Goal: Task Accomplishment & Management: Manage account settings

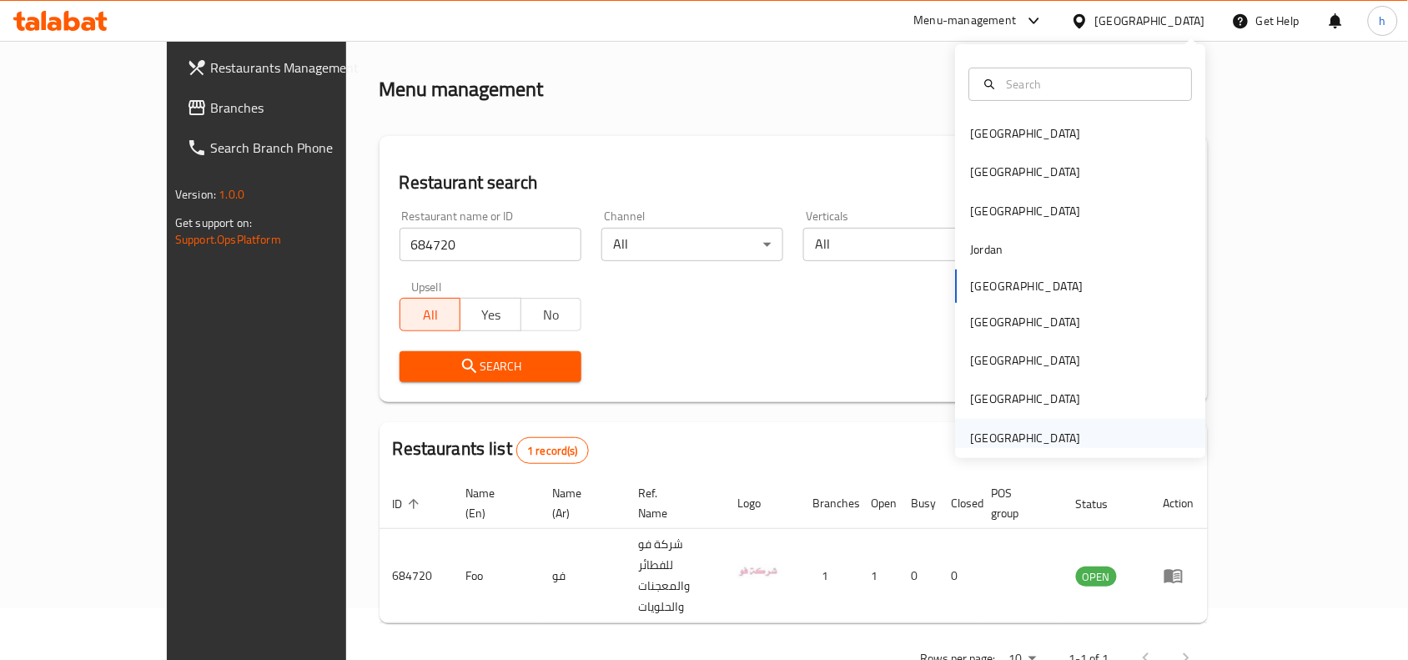
click at [1015, 436] on div "[GEOGRAPHIC_DATA]" at bounding box center [1026, 438] width 110 height 18
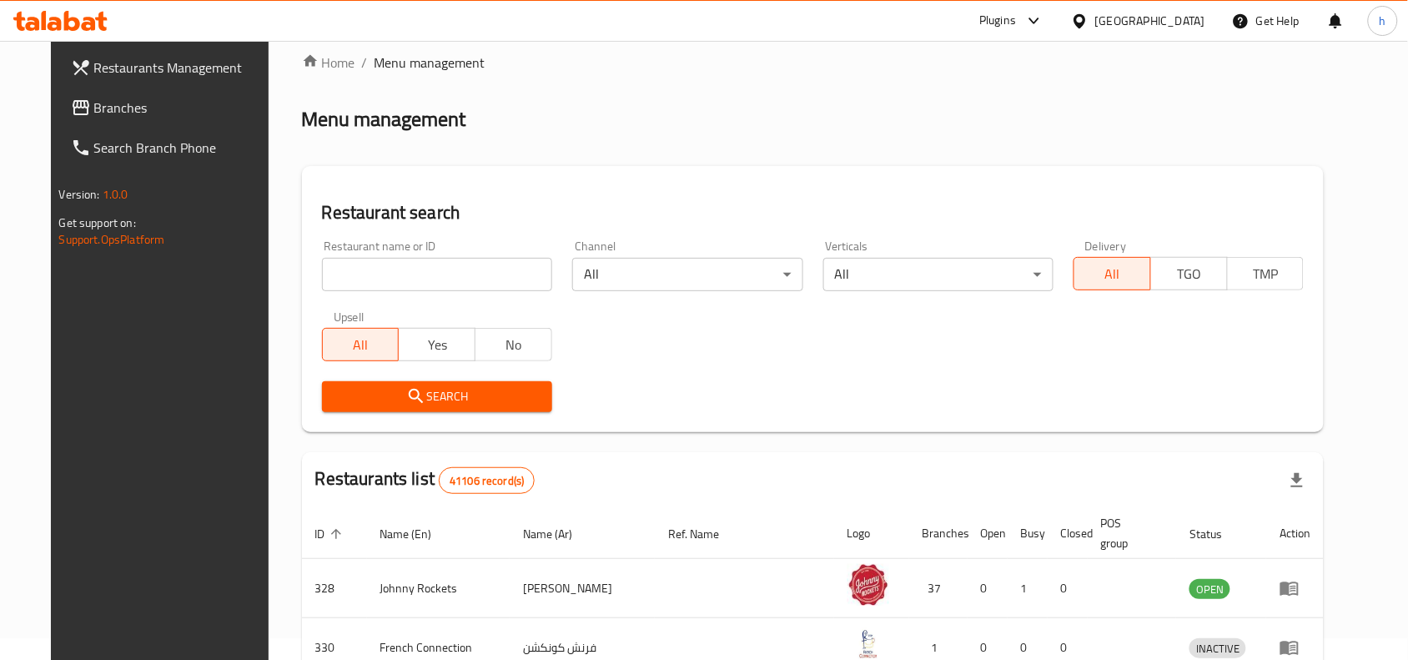
scroll to position [52, 0]
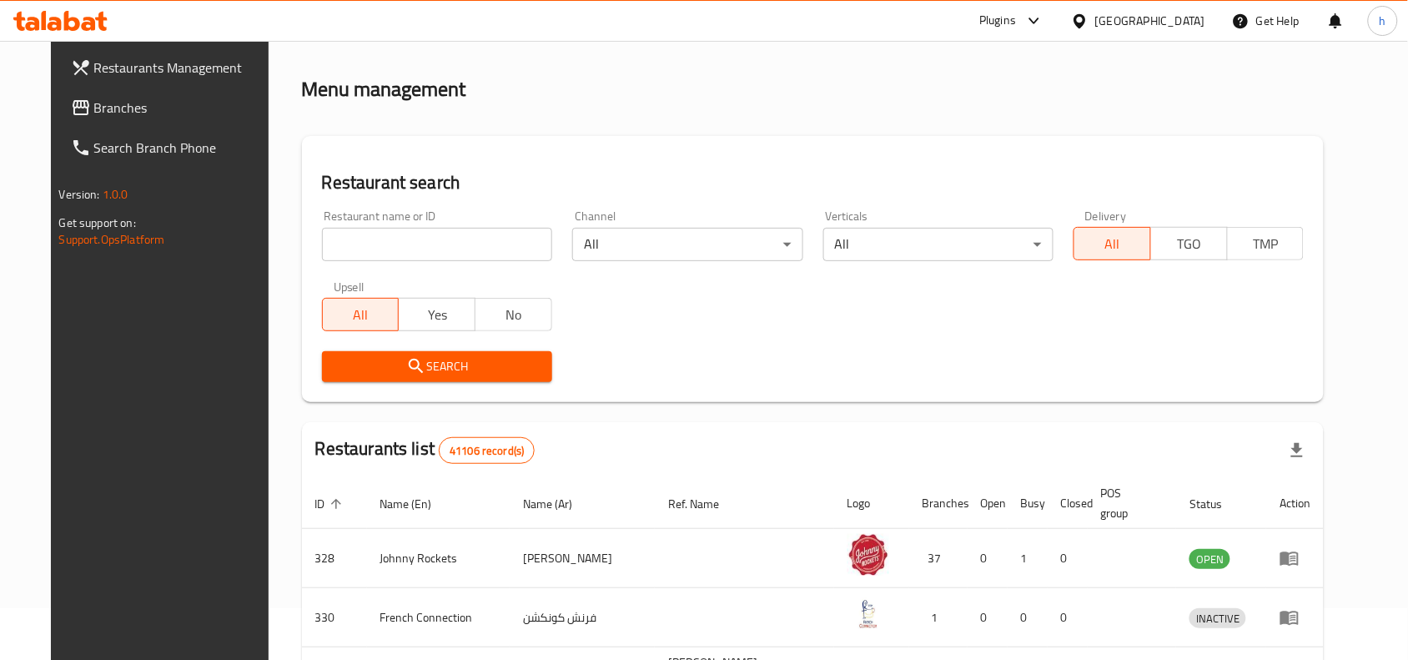
click at [94, 106] on span "Branches" at bounding box center [183, 108] width 178 height 20
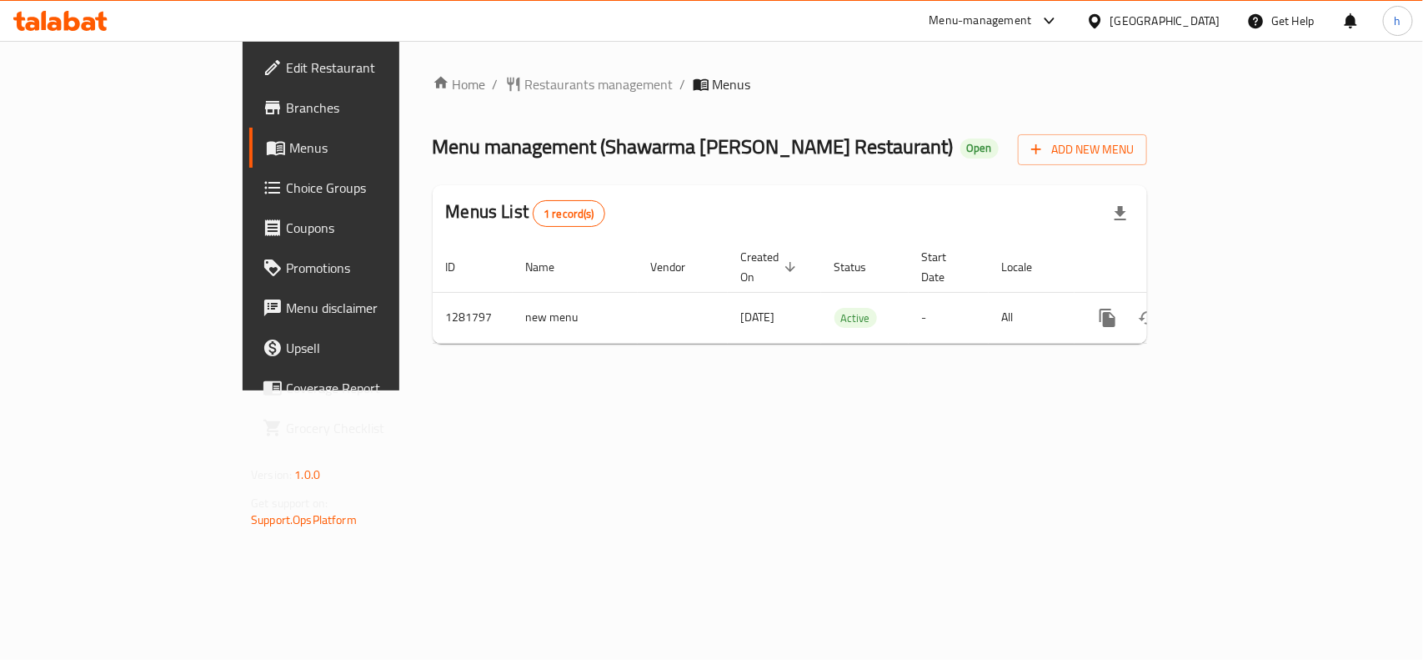
click at [769, 128] on div "Menu management ( Shawarma Rizo Restaurant ) Open Add New Menu" at bounding box center [790, 147] width 715 height 38
click at [1199, 14] on div "[GEOGRAPHIC_DATA]" at bounding box center [1166, 21] width 110 height 18
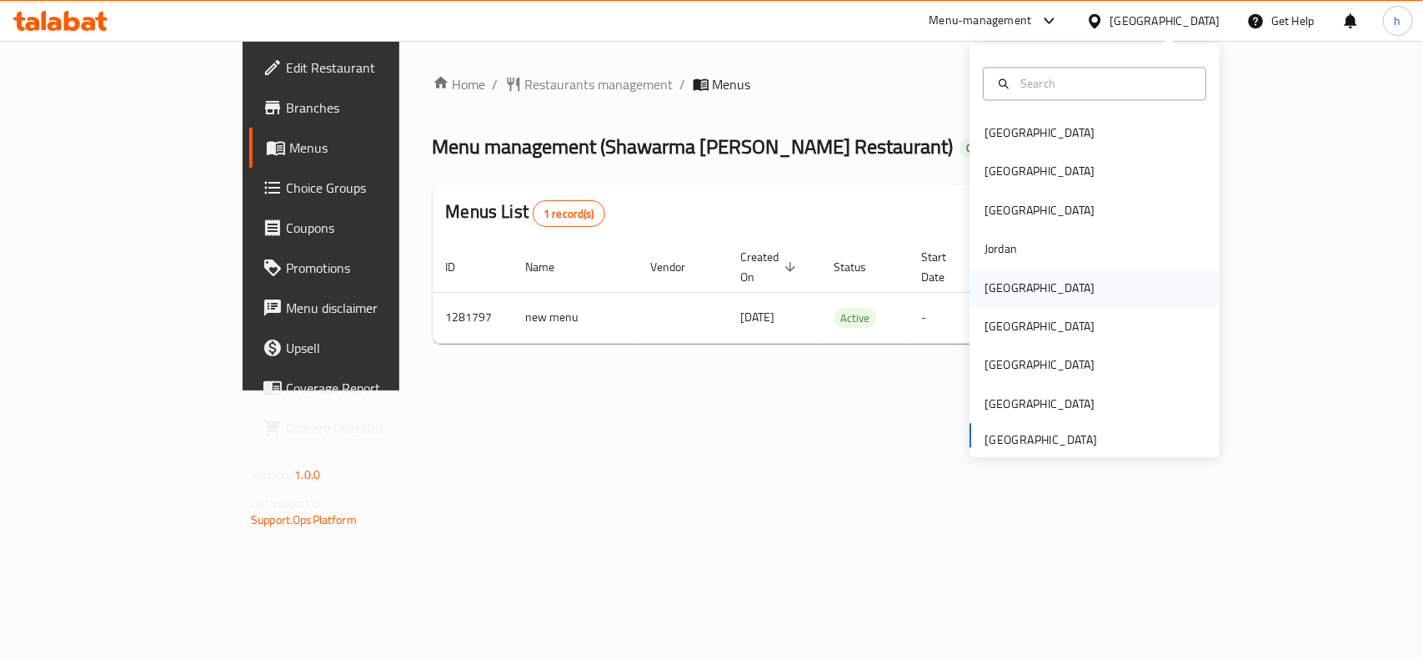
click at [1001, 293] on div "[GEOGRAPHIC_DATA]" at bounding box center [1040, 288] width 110 height 18
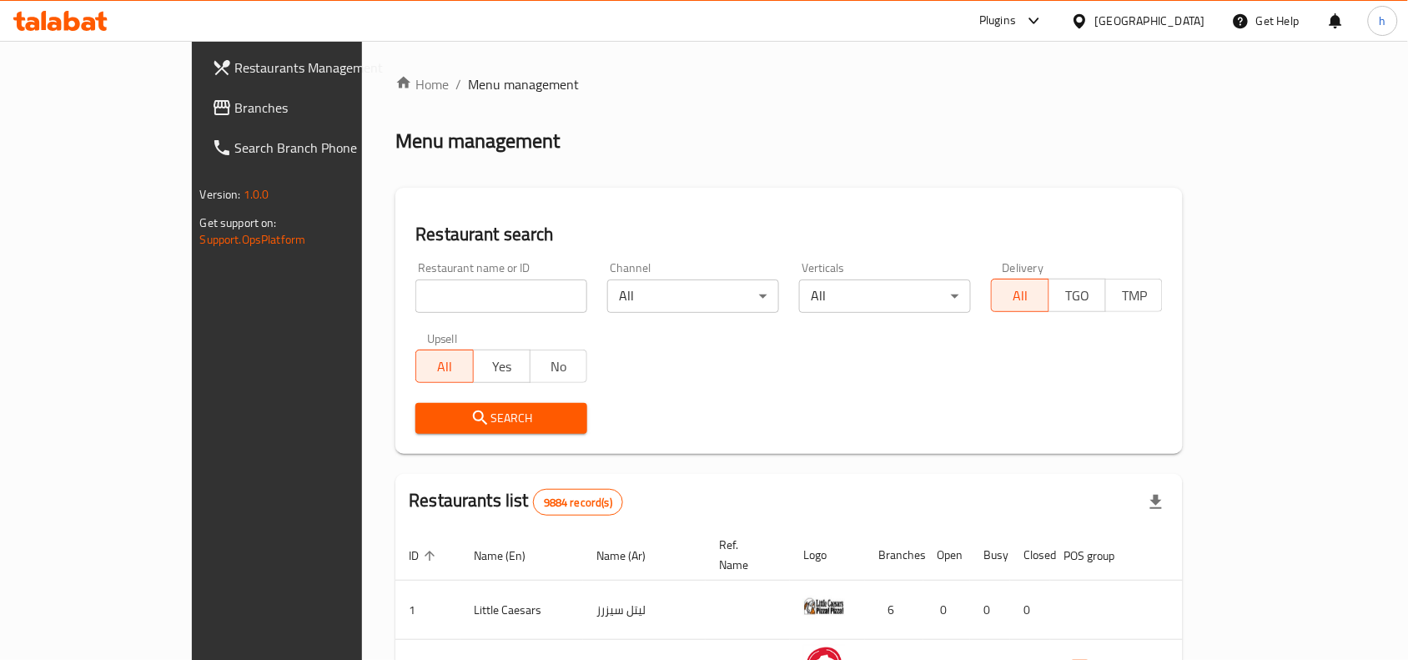
click at [198, 88] on link "Branches" at bounding box center [312, 108] width 228 height 40
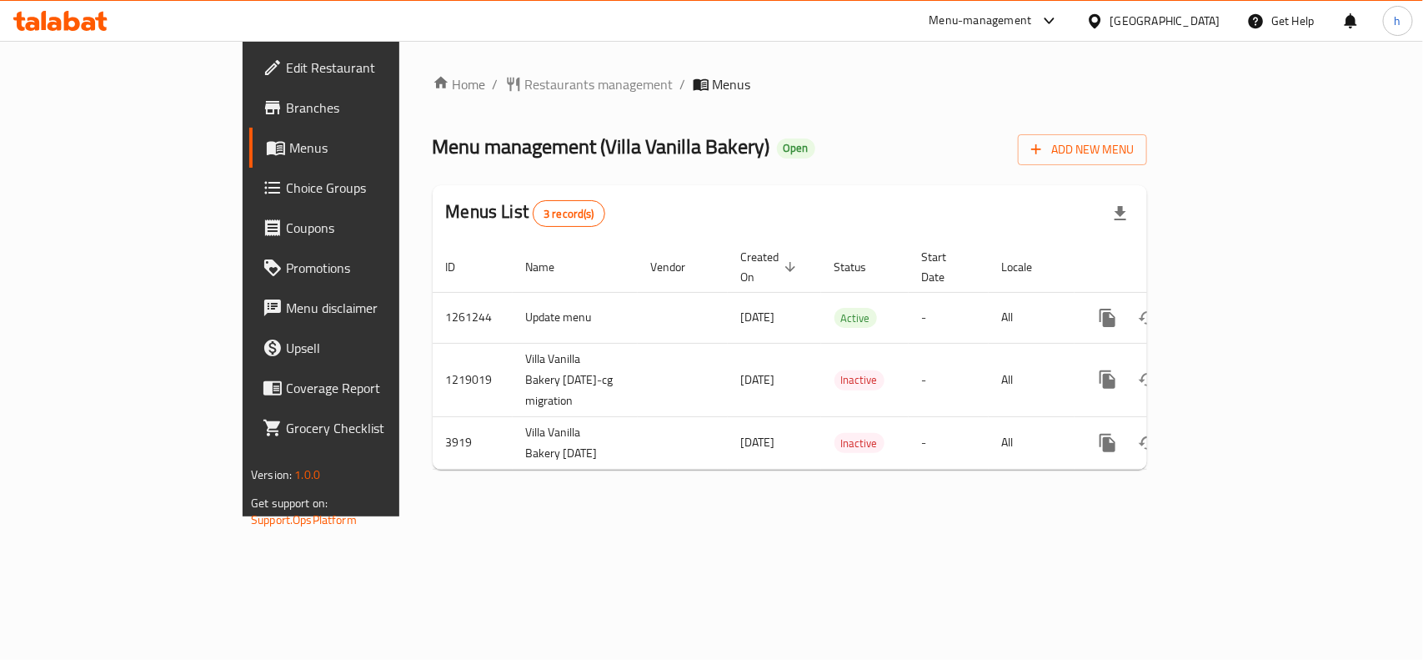
click at [433, 132] on span "Menu management ( [GEOGRAPHIC_DATA][PERSON_NAME] )" at bounding box center [602, 147] width 338 height 38
click at [525, 82] on span "Restaurants management" at bounding box center [599, 84] width 148 height 20
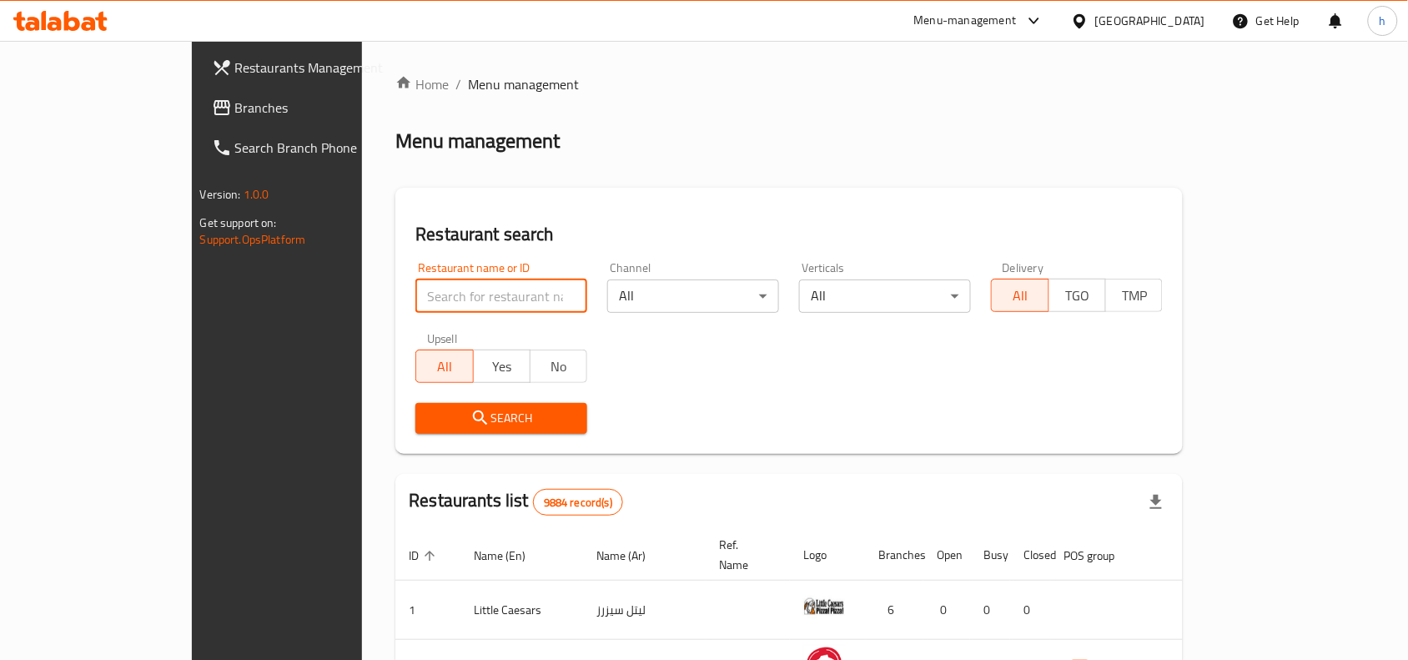
click at [415, 309] on input "search" at bounding box center [501, 295] width 172 height 33
paste input "2523"
type input "2523"
click at [429, 419] on span "Search" at bounding box center [501, 418] width 145 height 21
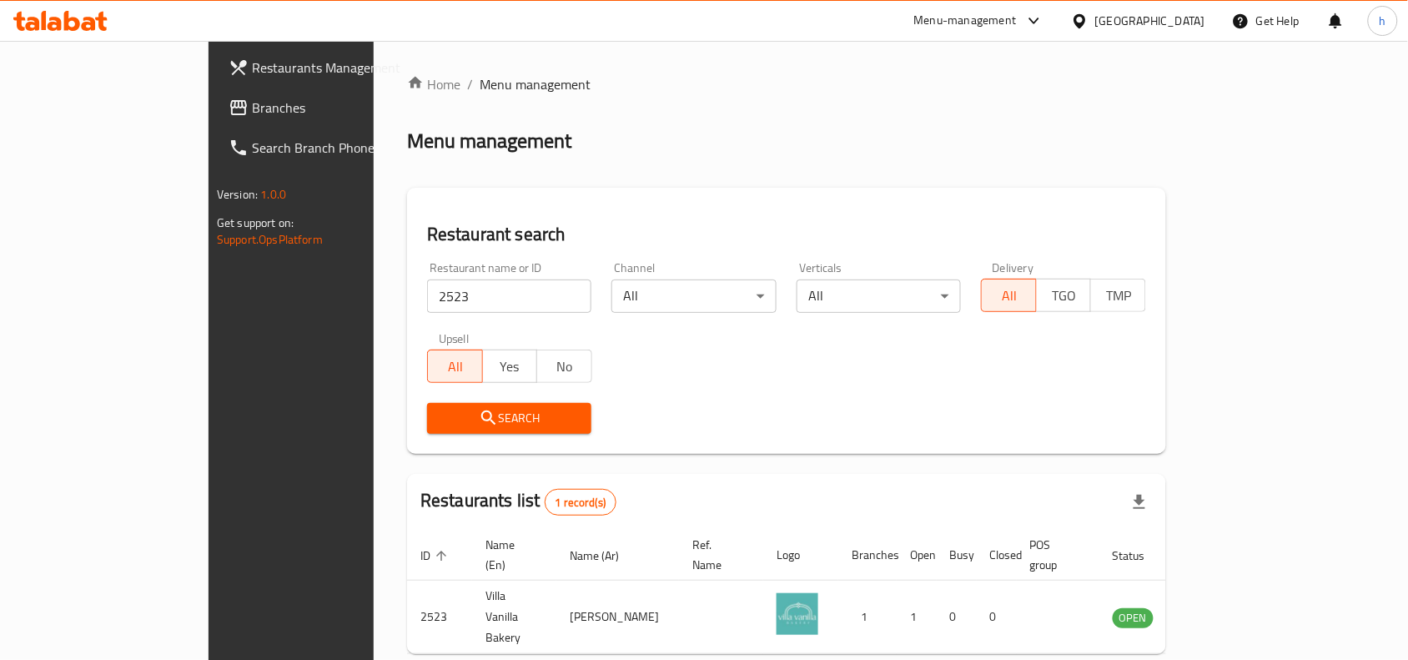
click at [1088, 23] on icon at bounding box center [1080, 22] width 18 height 18
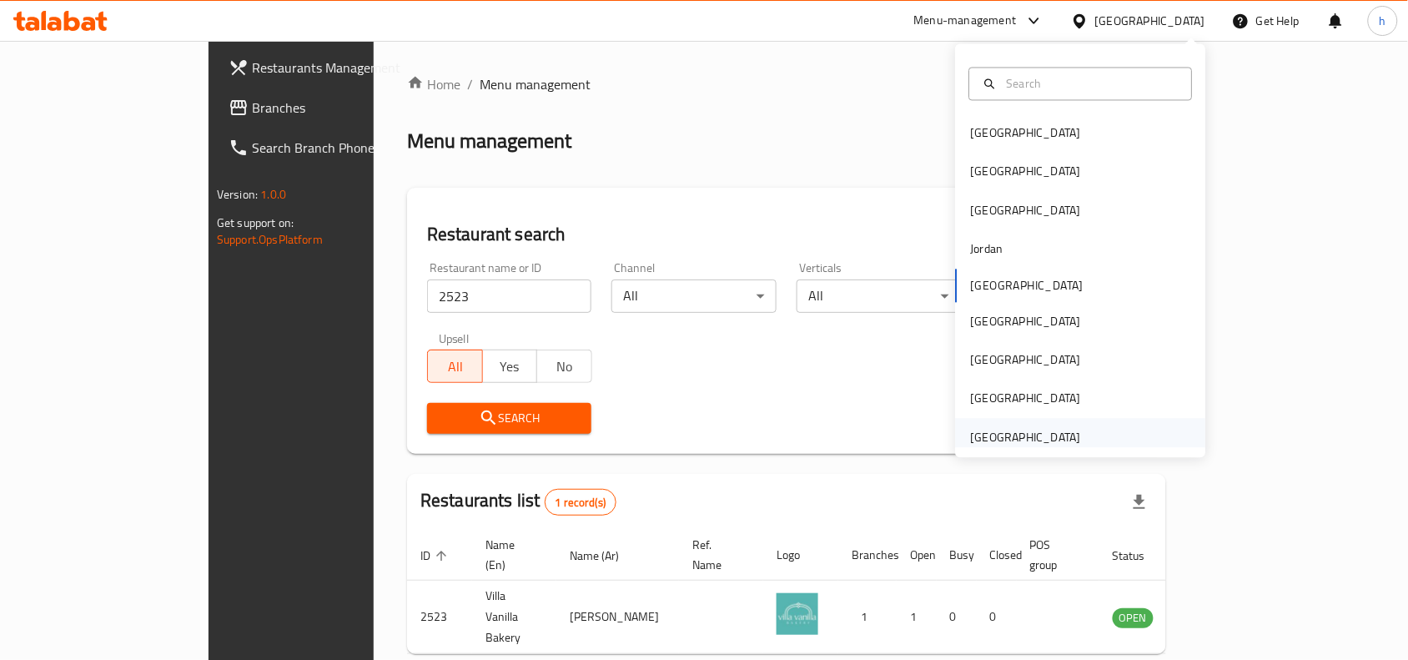
click at [1023, 440] on div "[GEOGRAPHIC_DATA]" at bounding box center [1026, 437] width 110 height 18
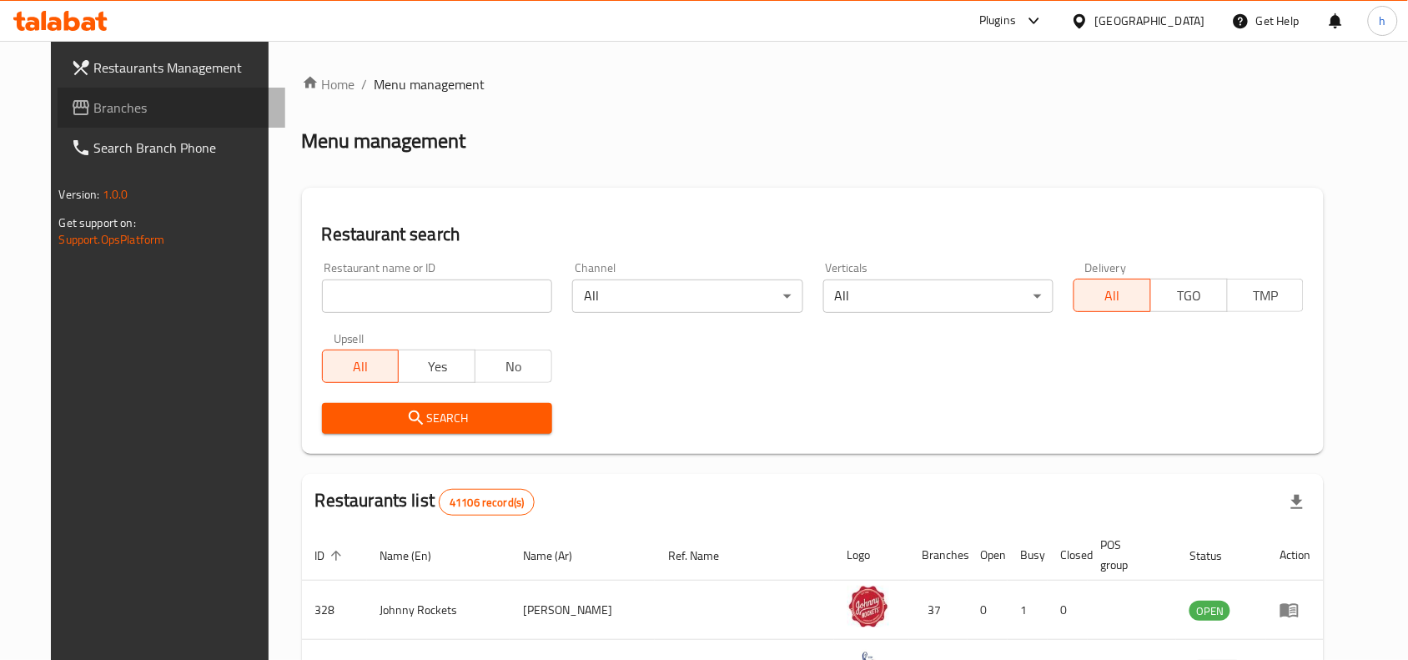
click at [94, 101] on span "Branches" at bounding box center [183, 108] width 178 height 20
